Goal: Transaction & Acquisition: Purchase product/service

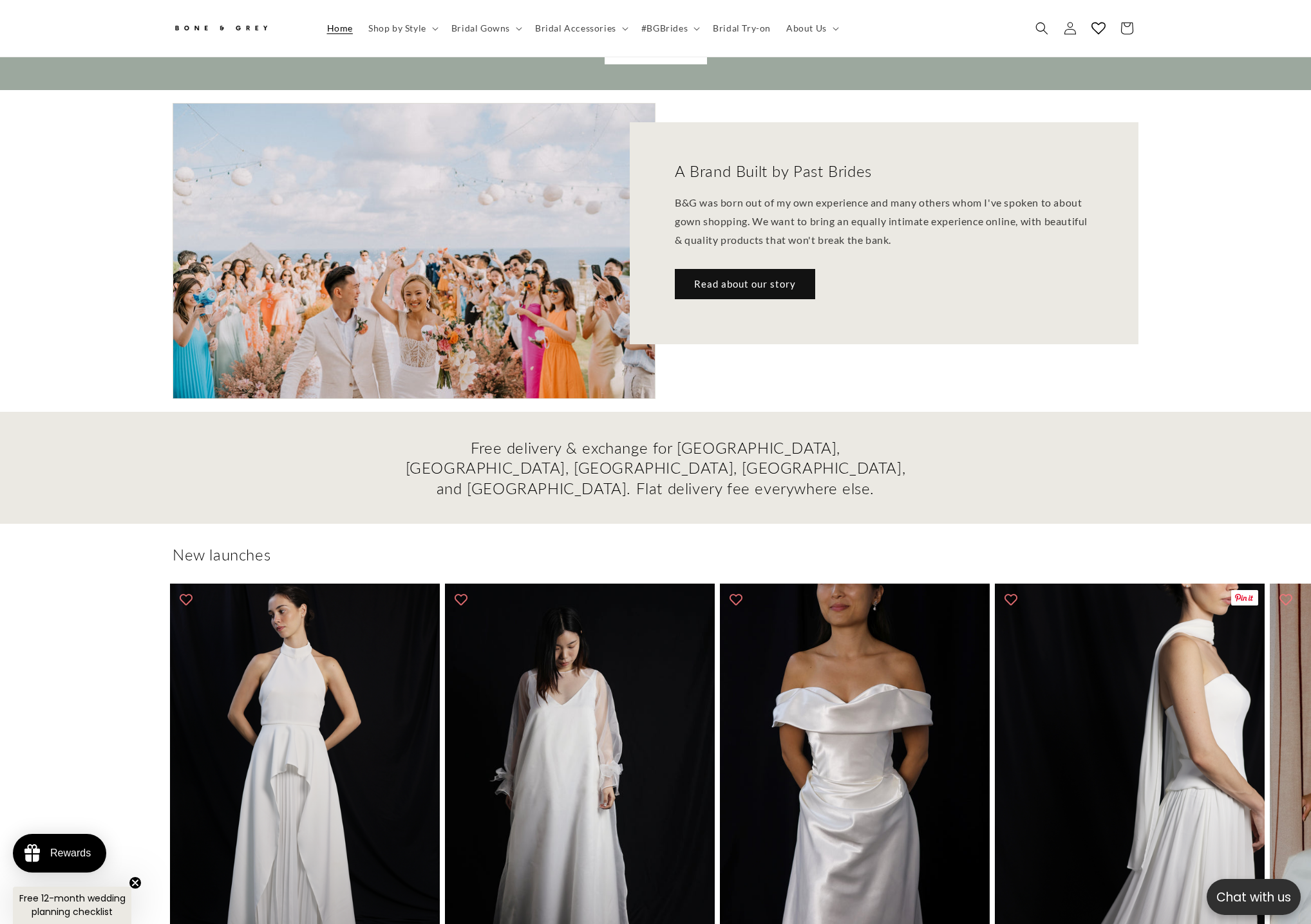
scroll to position [0, 709]
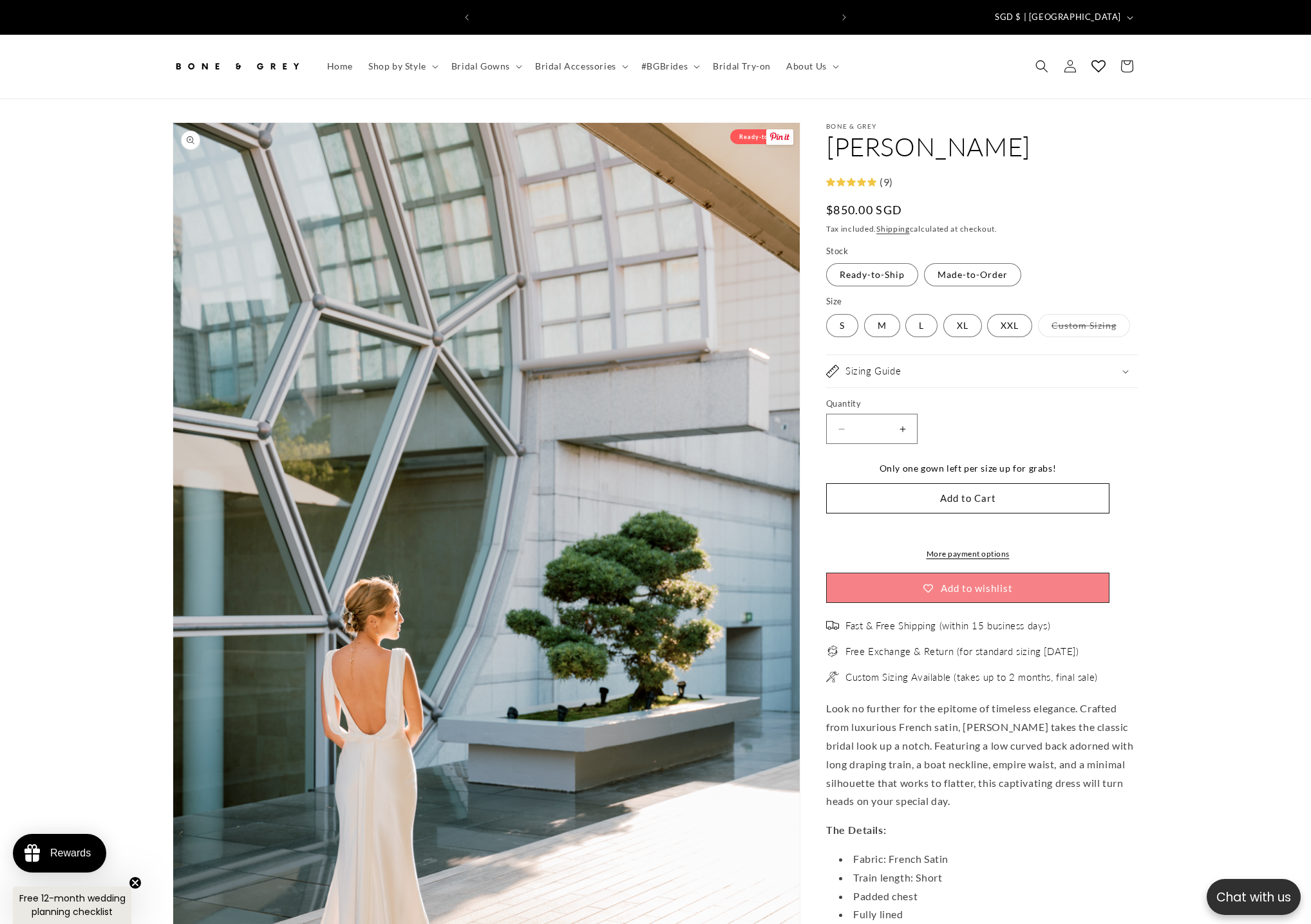
scroll to position [-3, 0]
click at [509, 54] on summary "Bridal Gowns" at bounding box center [486, 66] width 84 height 27
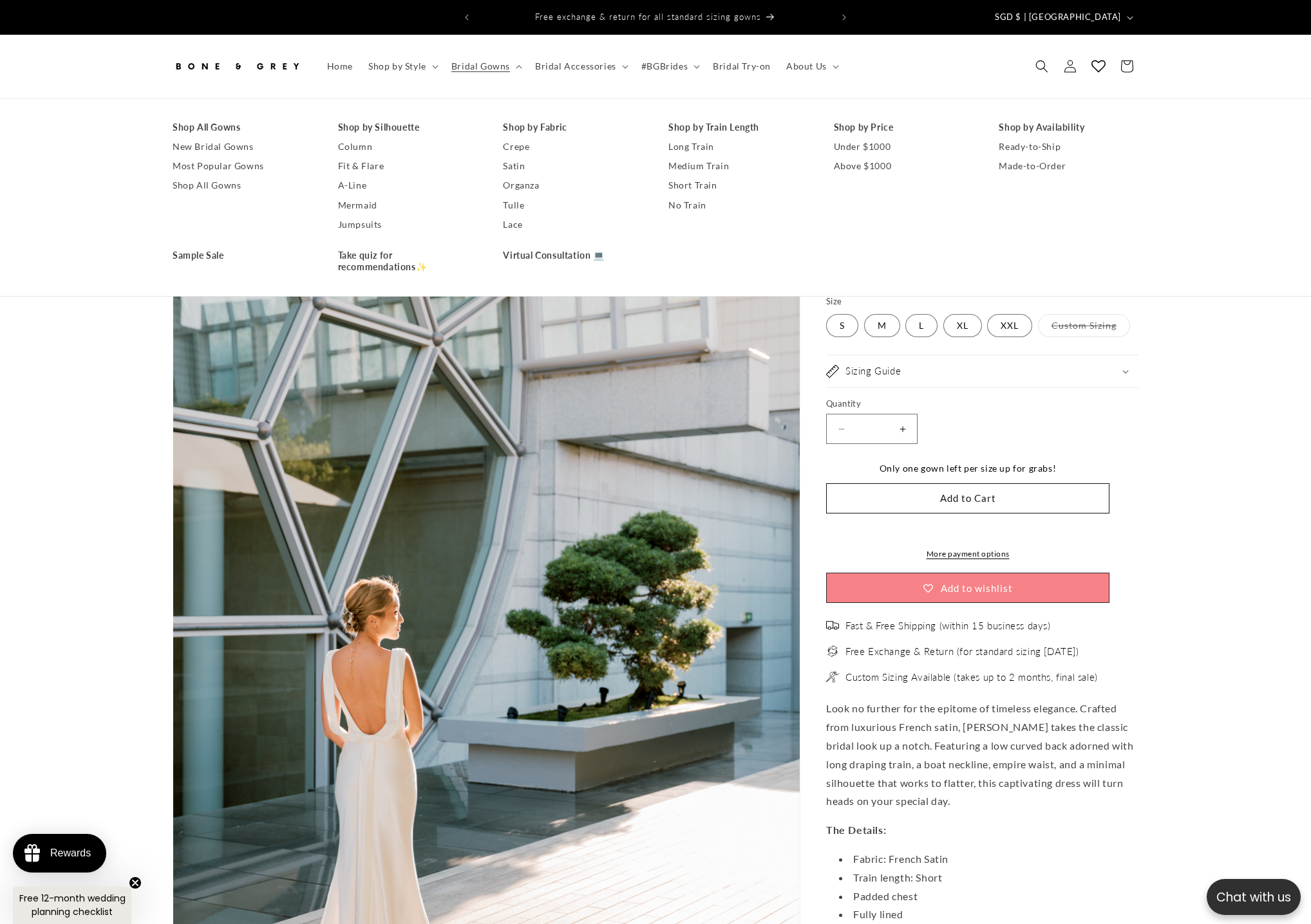
click at [884, 763] on span "Look no further for the epitome of timeless elegance. Crafted from luxurious Fr…" at bounding box center [980, 754] width 307 height 105
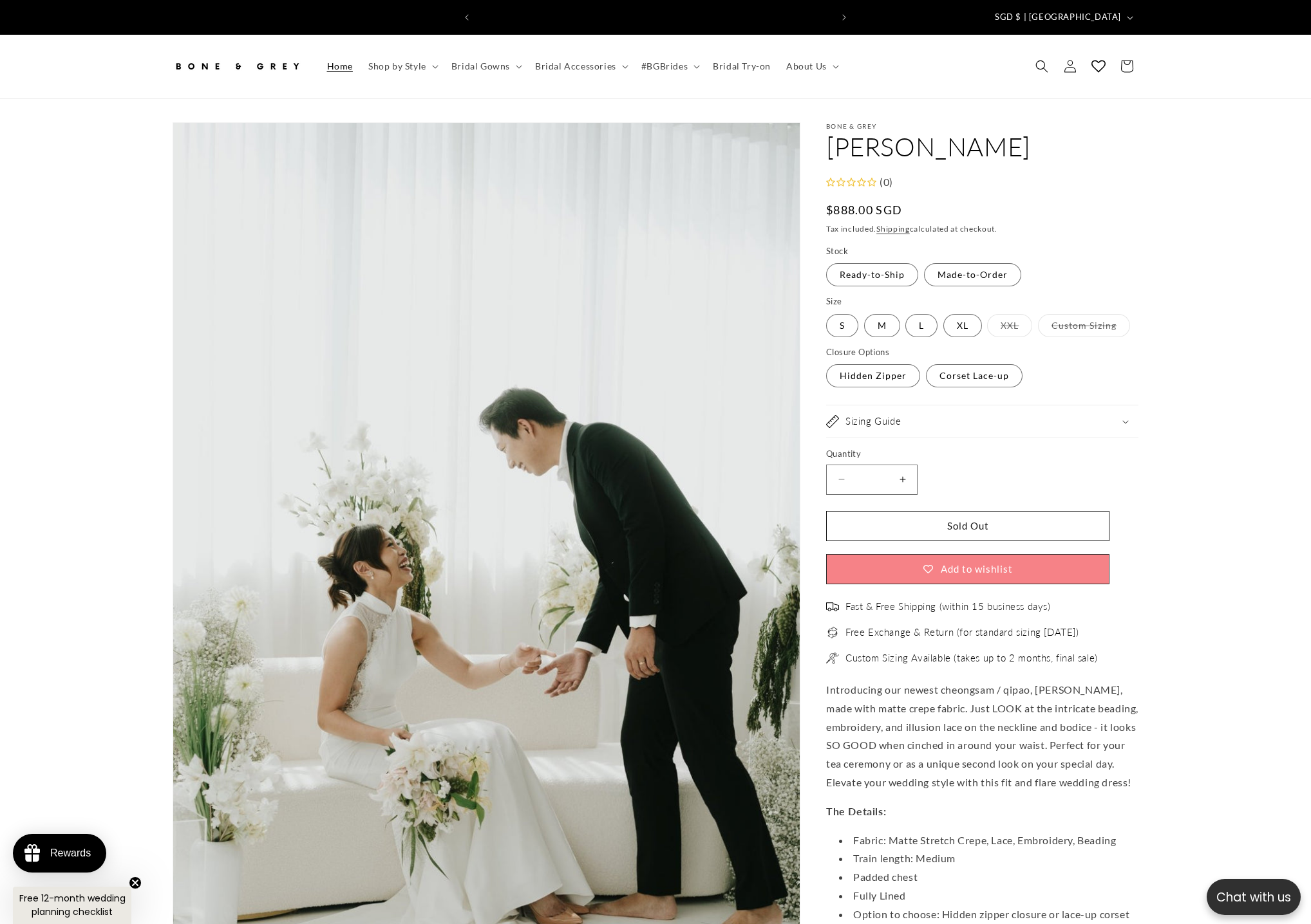
scroll to position [0, 709]
click at [503, 61] on span "Bridal Gowns" at bounding box center [480, 66] width 59 height 11
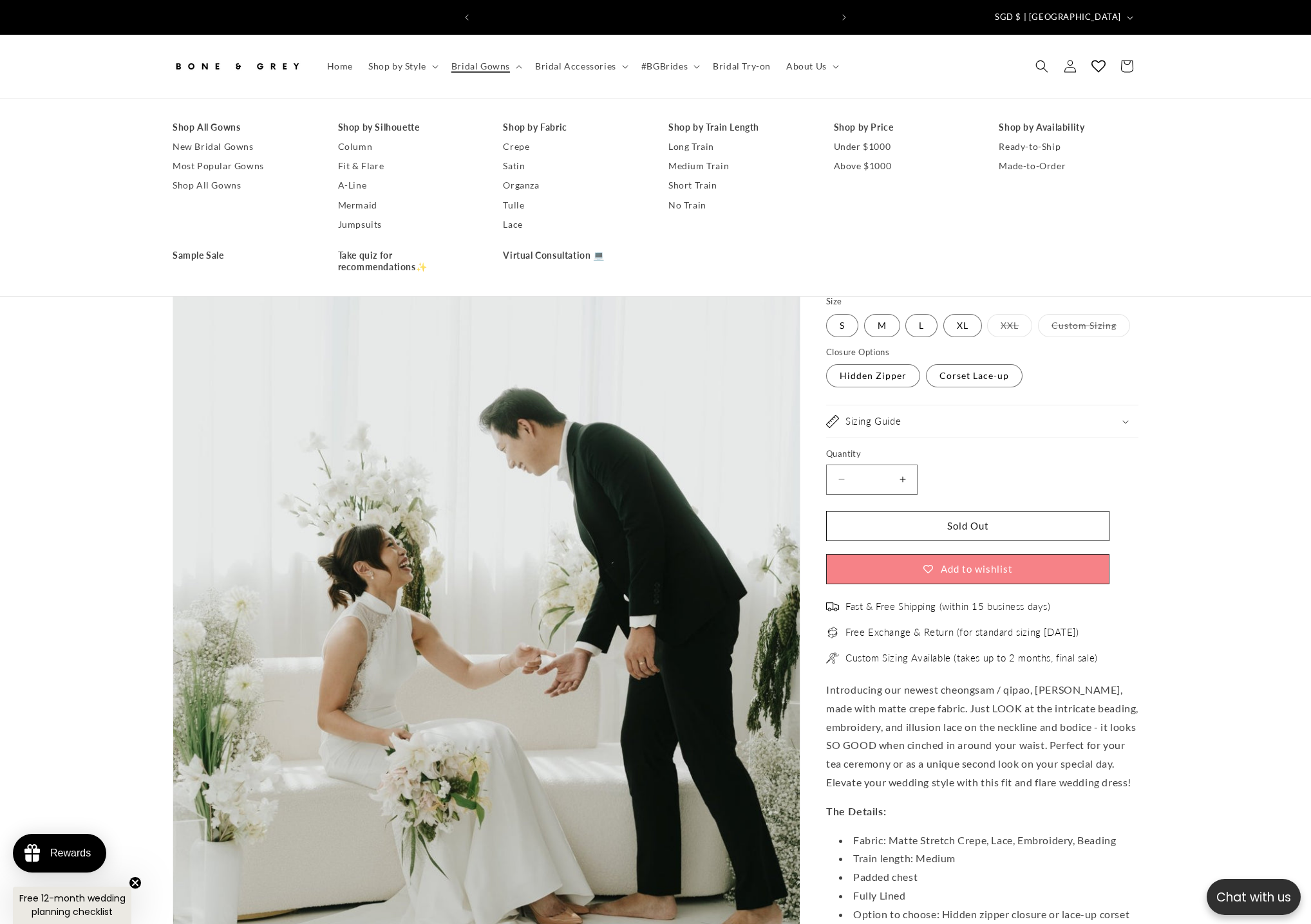
scroll to position [0, 0]
click at [214, 157] on link "Most Popular Gowns" at bounding box center [243, 166] width 140 height 20
